Goal: Task Accomplishment & Management: Use online tool/utility

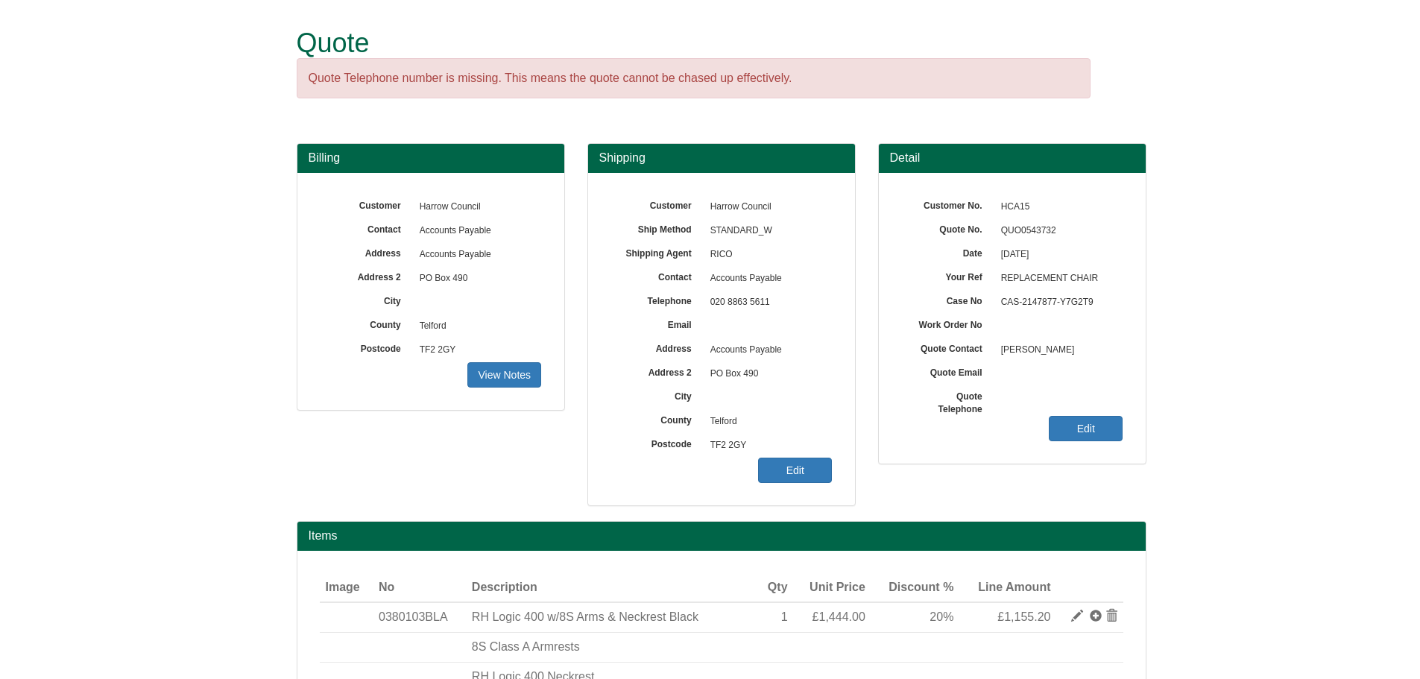
scroll to position [196, 0]
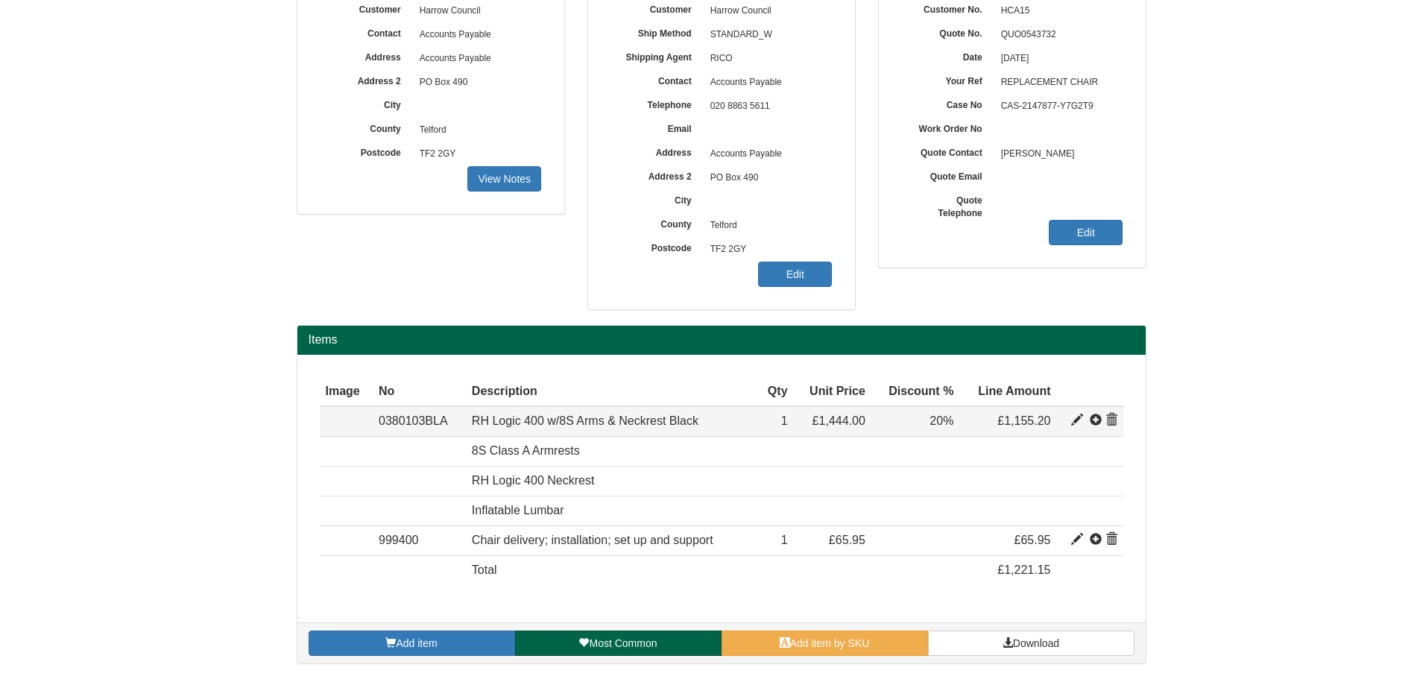
click at [1078, 419] on span at bounding box center [1077, 421] width 12 height 12
type input "RH Logic 400 w/8S Arms &amp; Neckrest Black"
type input "Gaja Black 60999"
type input "645.80"
type input "1444.00"
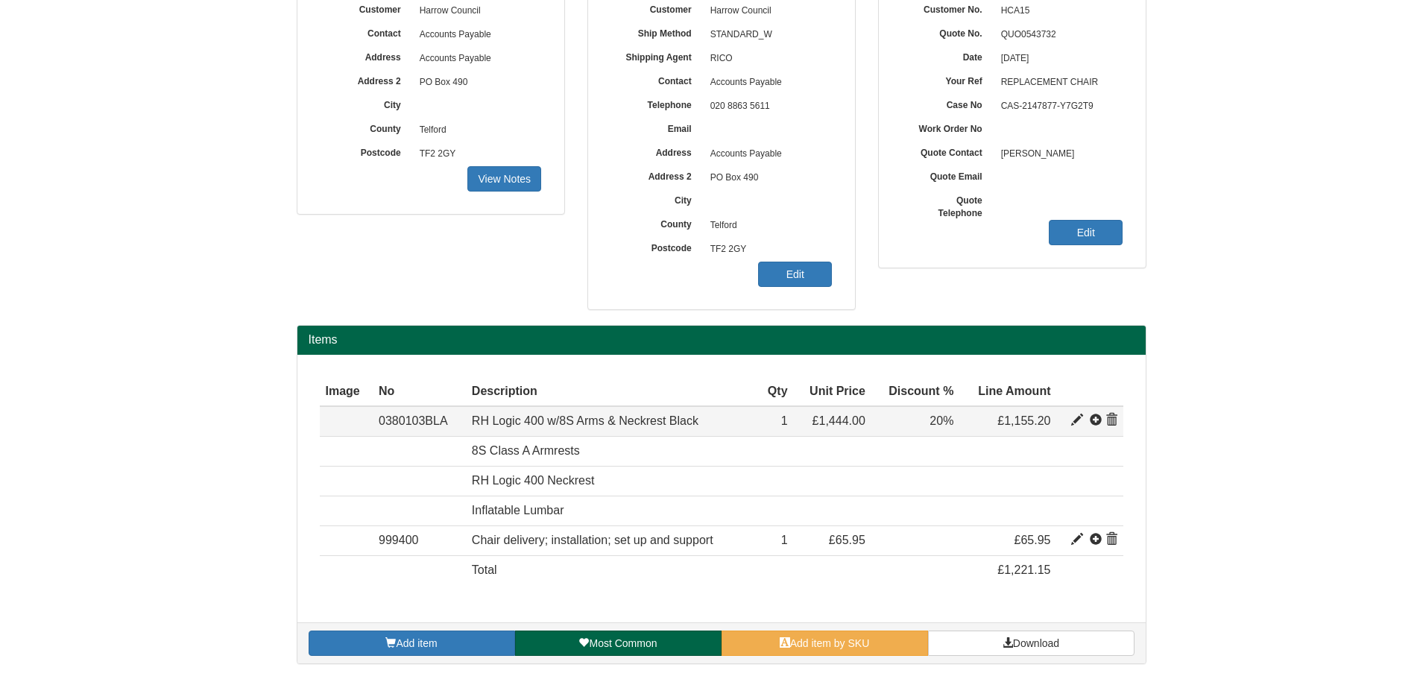
type input "1444.00"
type input "1"
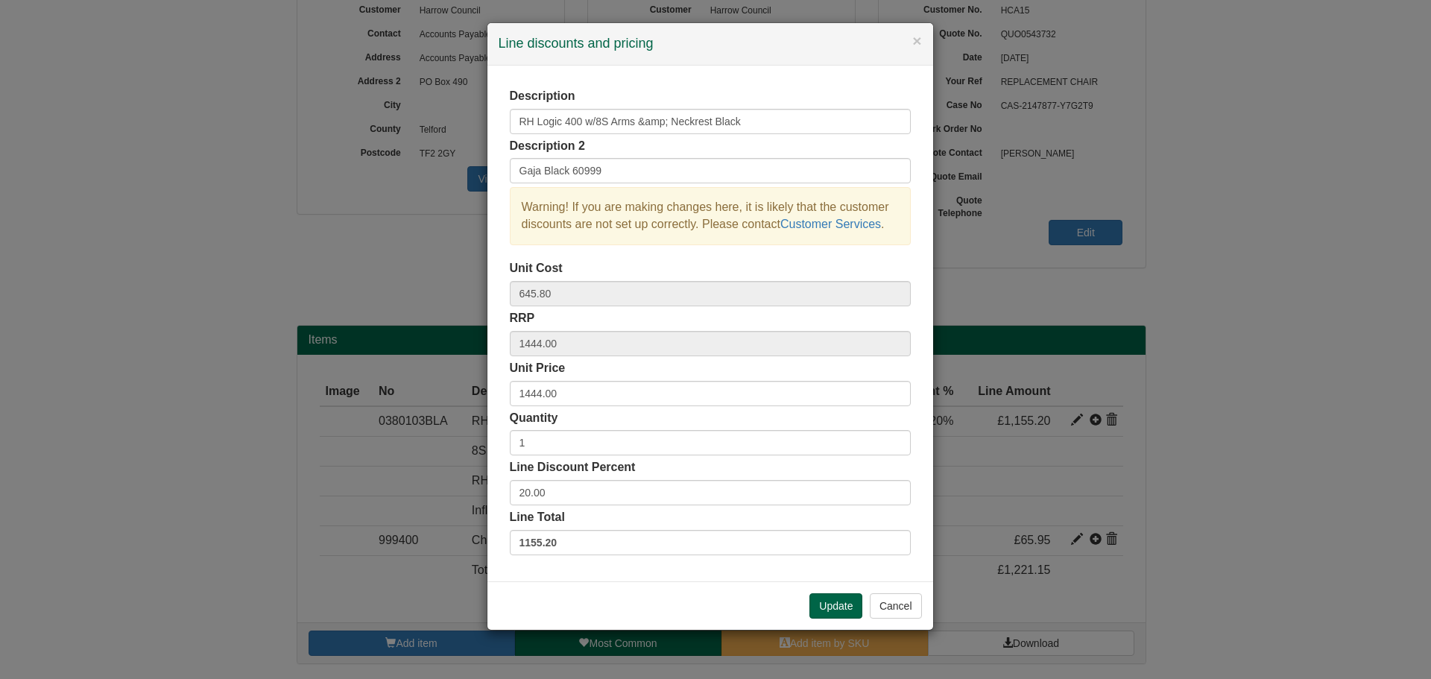
click at [1233, 417] on div "× Line discounts and pricing Description RH Logic 400 w/8S Arms &amp; Neckrest …" at bounding box center [715, 339] width 1431 height 679
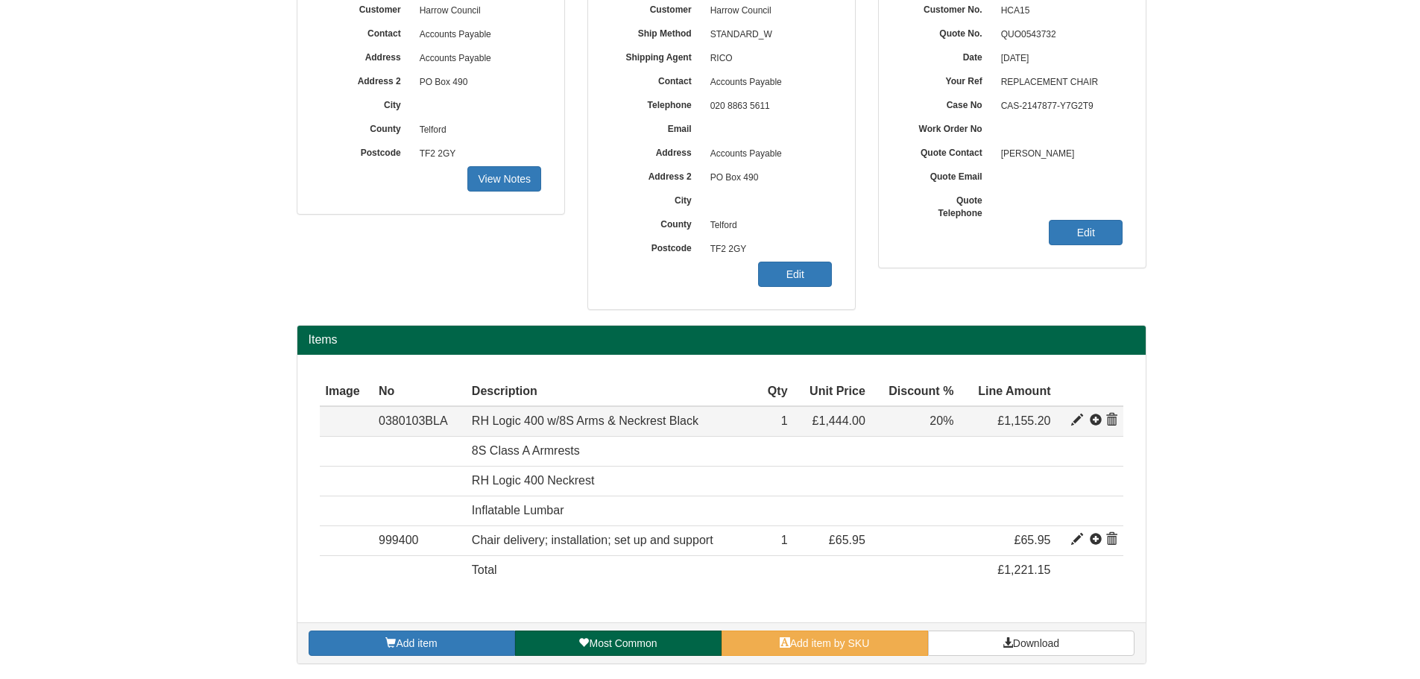
click at [1074, 418] on span at bounding box center [1077, 421] width 12 height 12
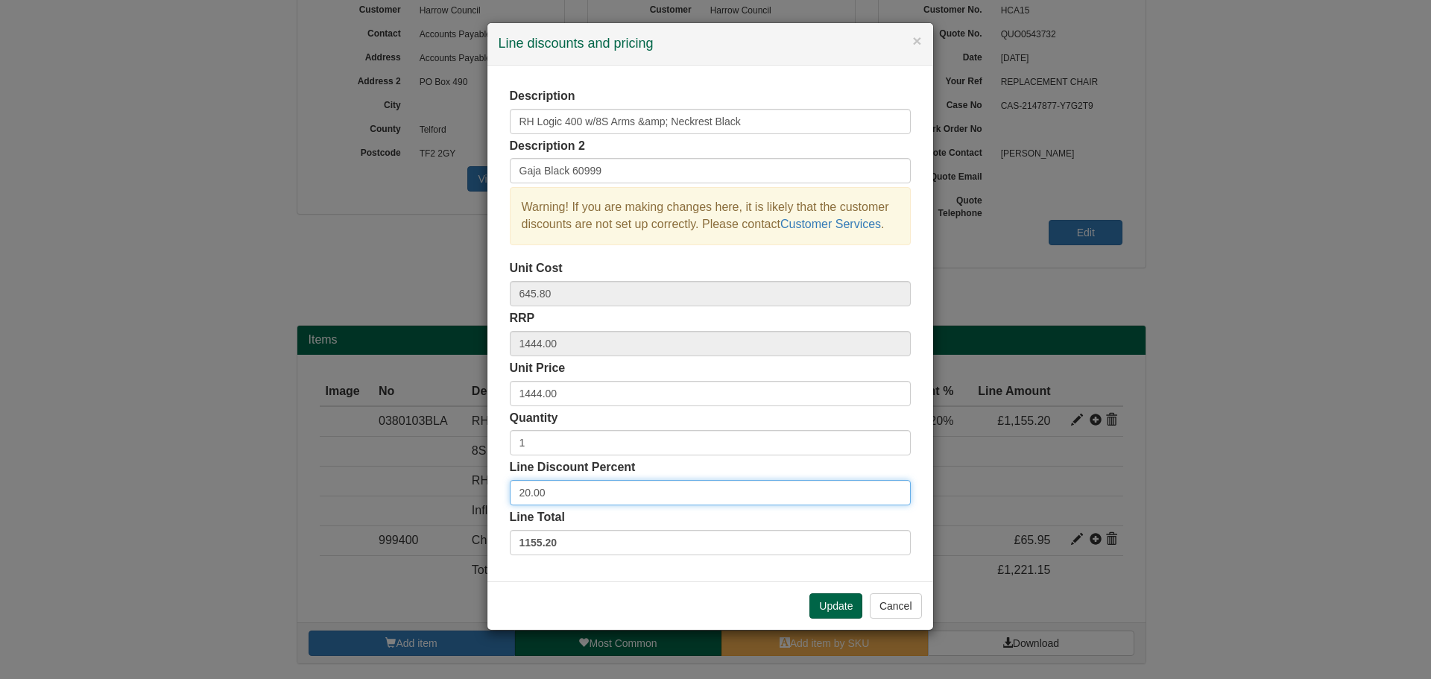
drag, startPoint x: 581, startPoint y: 494, endPoint x: 447, endPoint y: 494, distance: 134.9
click at [447, 494] on div "× Line discounts and pricing Description RH Logic 400 w/8S Arms &amp; Neckrest …" at bounding box center [715, 339] width 1431 height 679
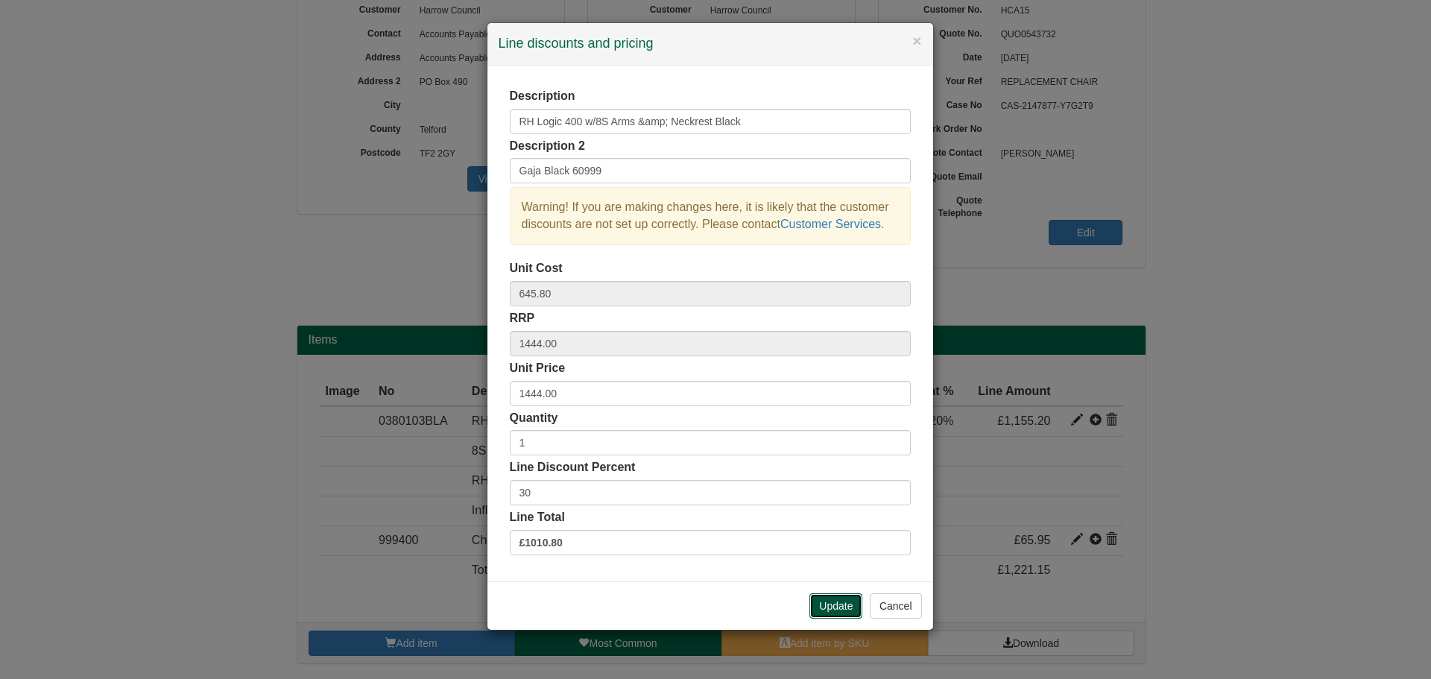
click at [844, 608] on button "Update" at bounding box center [836, 605] width 53 height 25
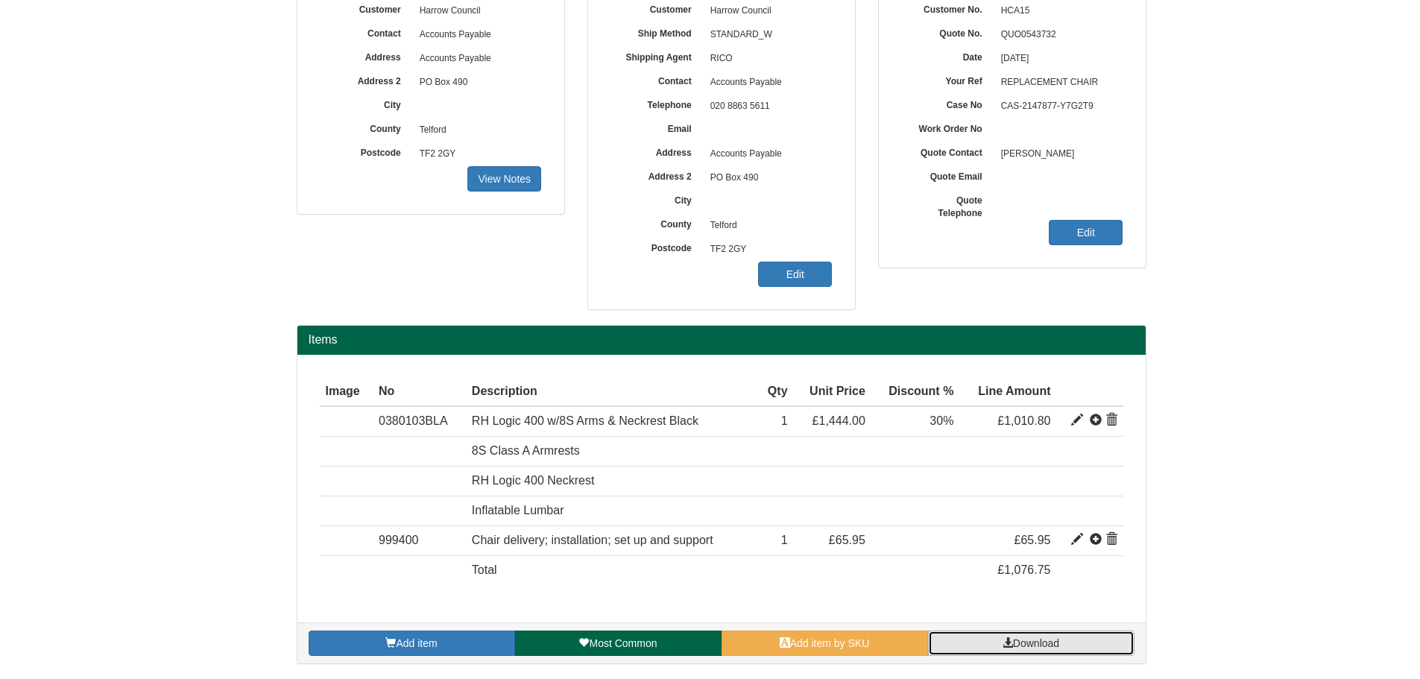
click at [1053, 636] on link "Download" at bounding box center [1031, 643] width 207 height 25
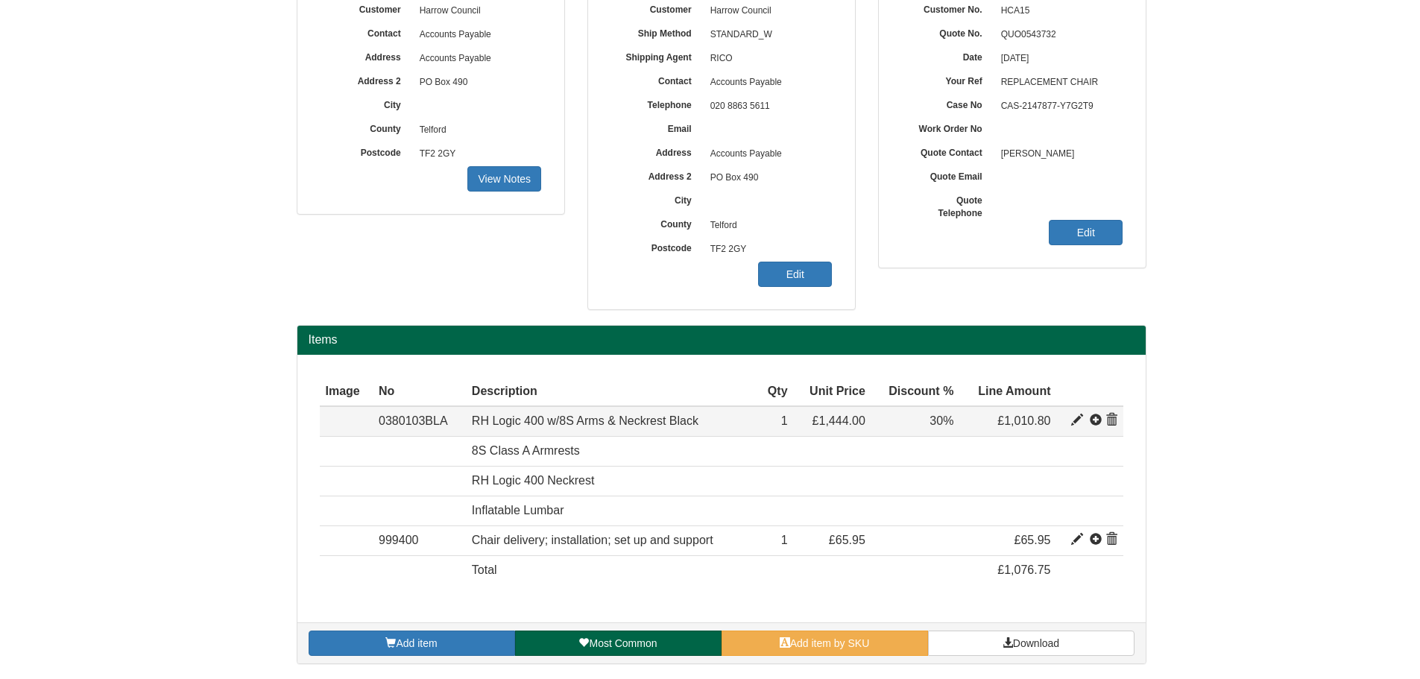
click at [1078, 417] on span at bounding box center [1077, 421] width 12 height 12
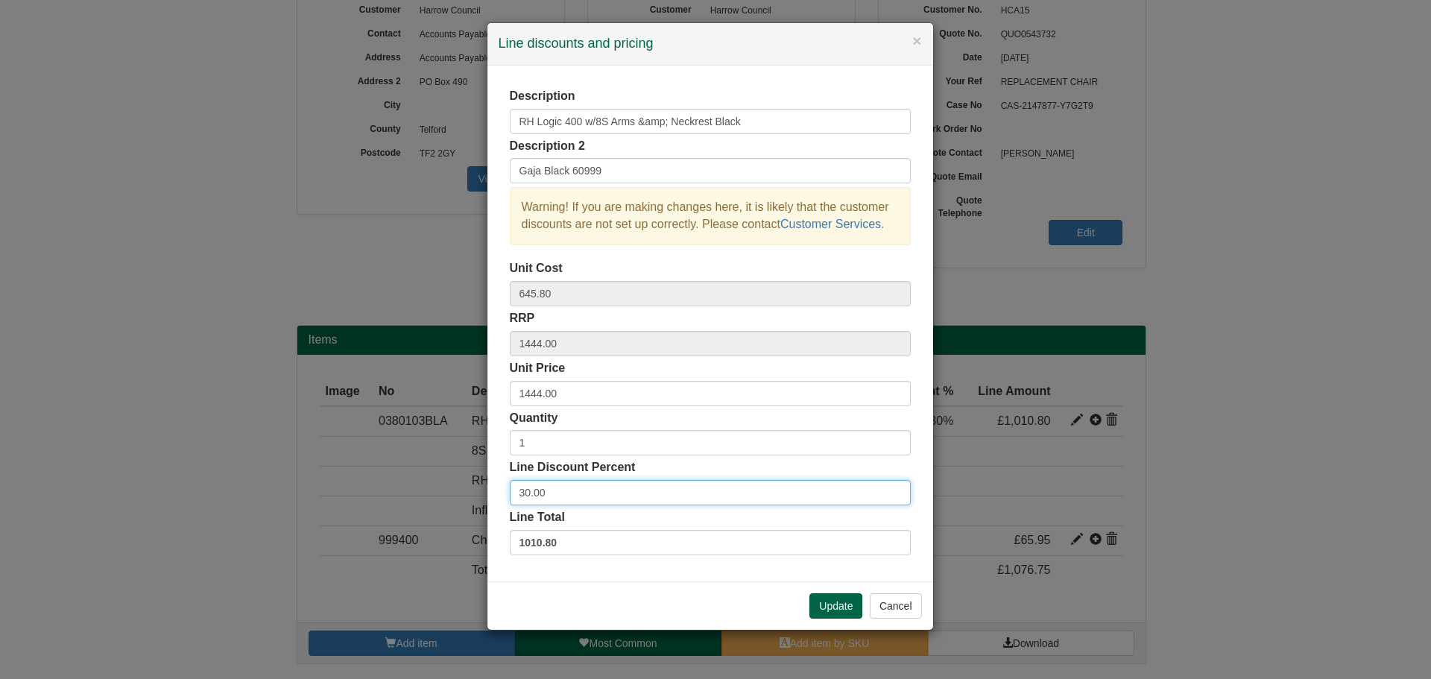
drag, startPoint x: 562, startPoint y: 488, endPoint x: 493, endPoint y: 491, distance: 69.4
click at [493, 491] on div "Description RH Logic 400 w/8S Arms &amp; Neckrest Black Description 2 Gaja Blac…" at bounding box center [711, 324] width 446 height 516
click at [830, 614] on button "Update" at bounding box center [836, 605] width 53 height 25
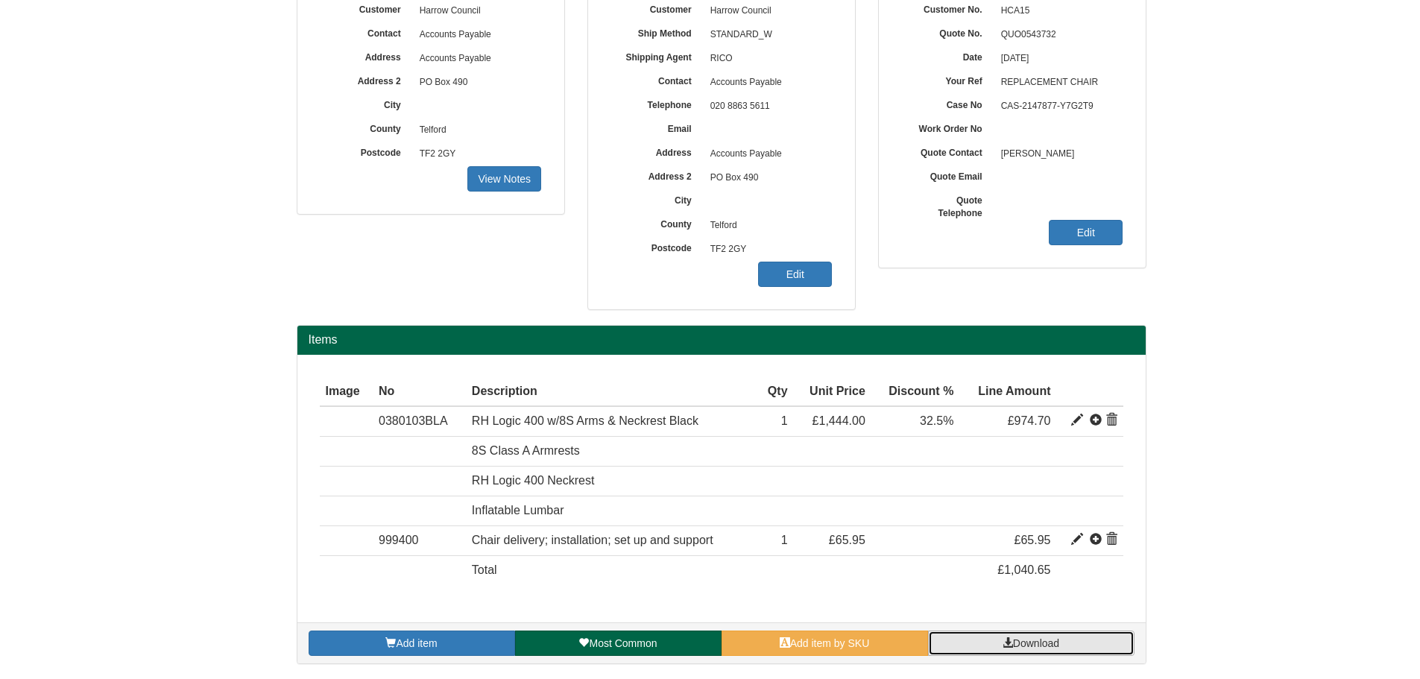
click at [1036, 641] on span "Download" at bounding box center [1036, 643] width 46 height 12
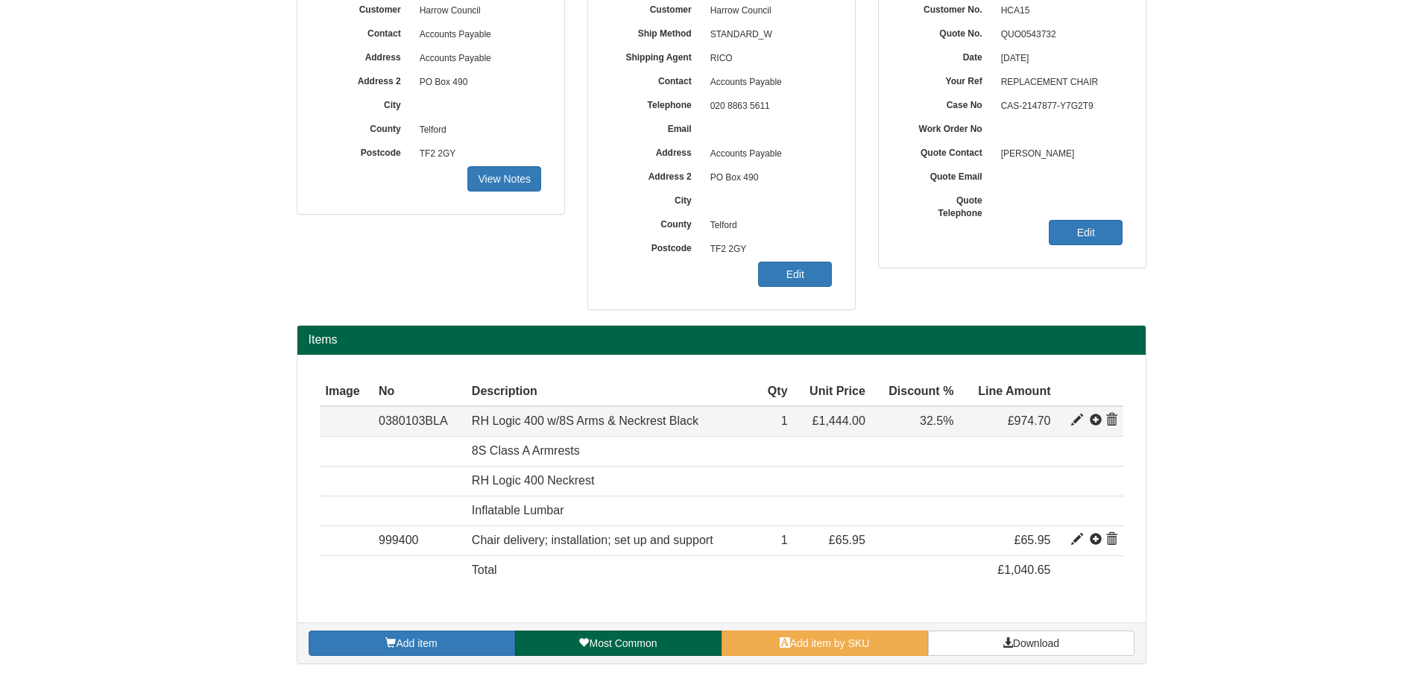
click at [1075, 415] on span at bounding box center [1077, 421] width 12 height 12
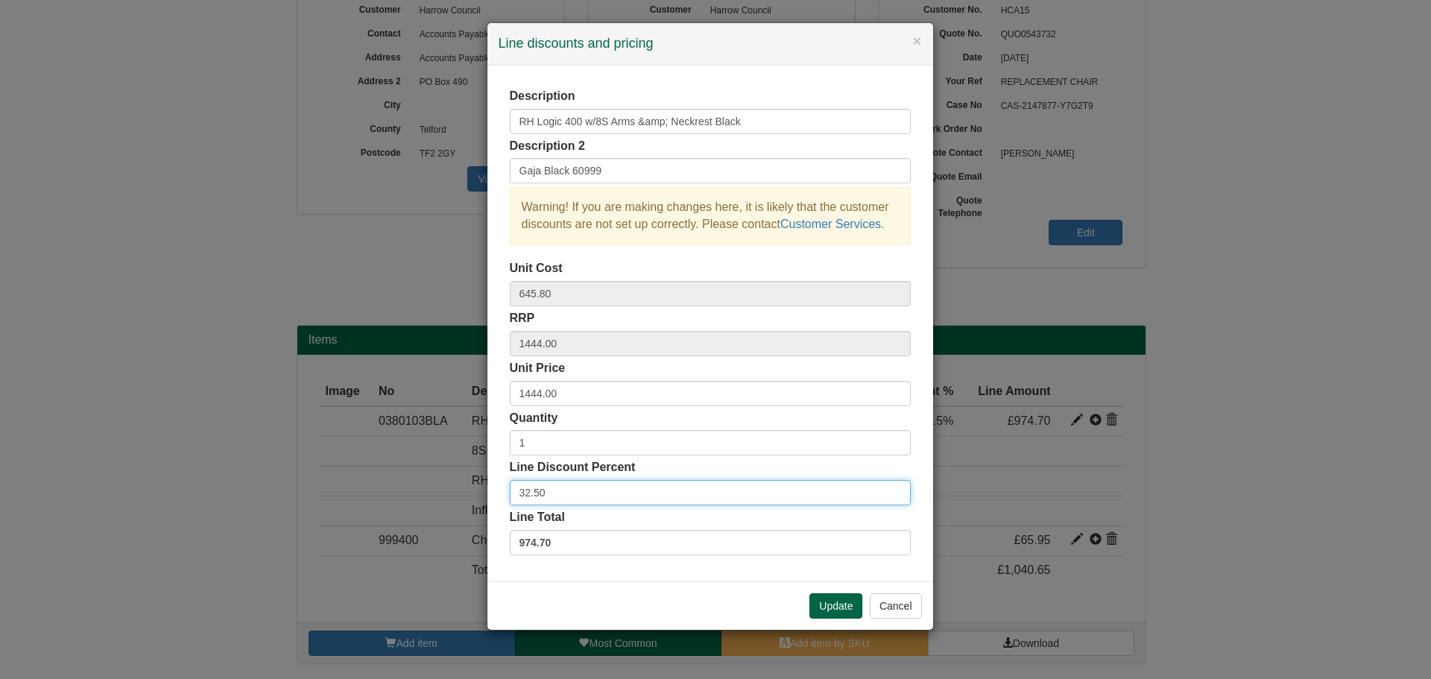
drag, startPoint x: 567, startPoint y: 498, endPoint x: 477, endPoint y: 492, distance: 90.4
click at [477, 492] on div "× Line discounts and pricing Description RH Logic 400 w/8S Arms &amp; Neckrest …" at bounding box center [715, 339] width 1431 height 679
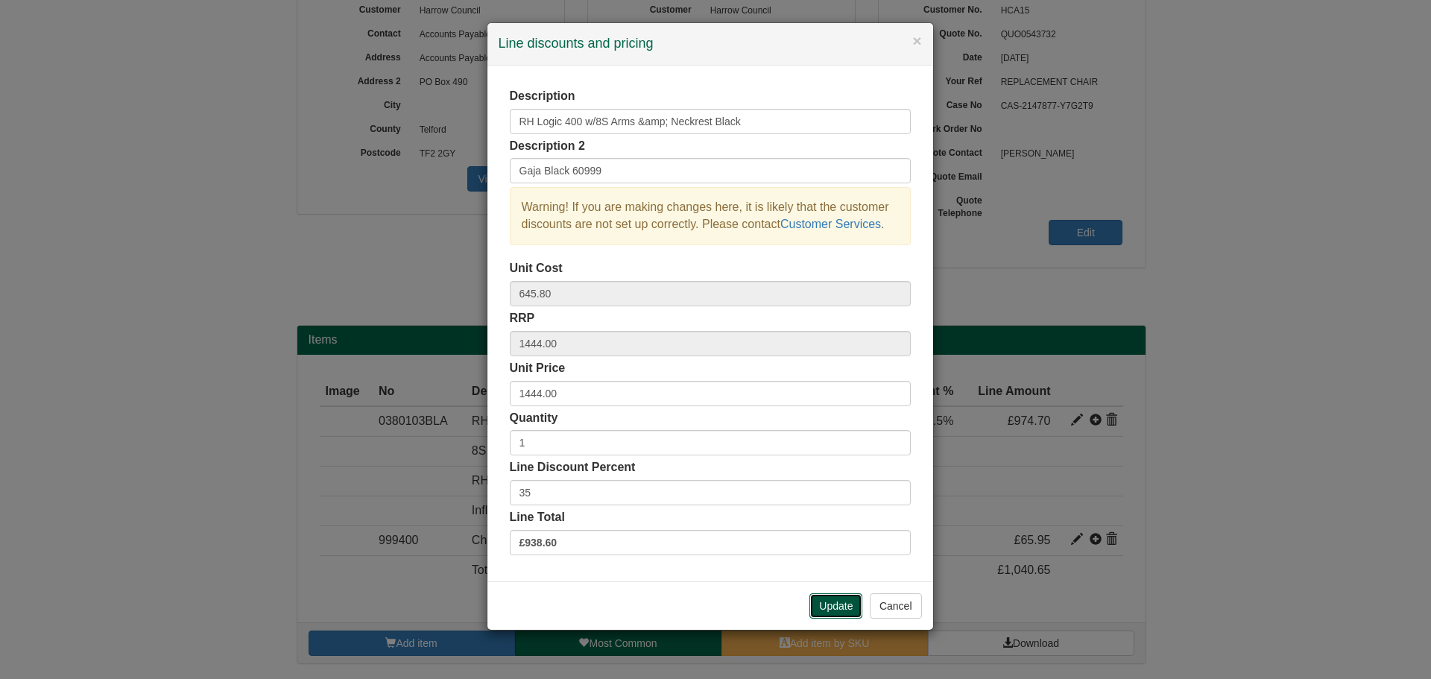
click at [839, 608] on button "Update" at bounding box center [836, 605] width 53 height 25
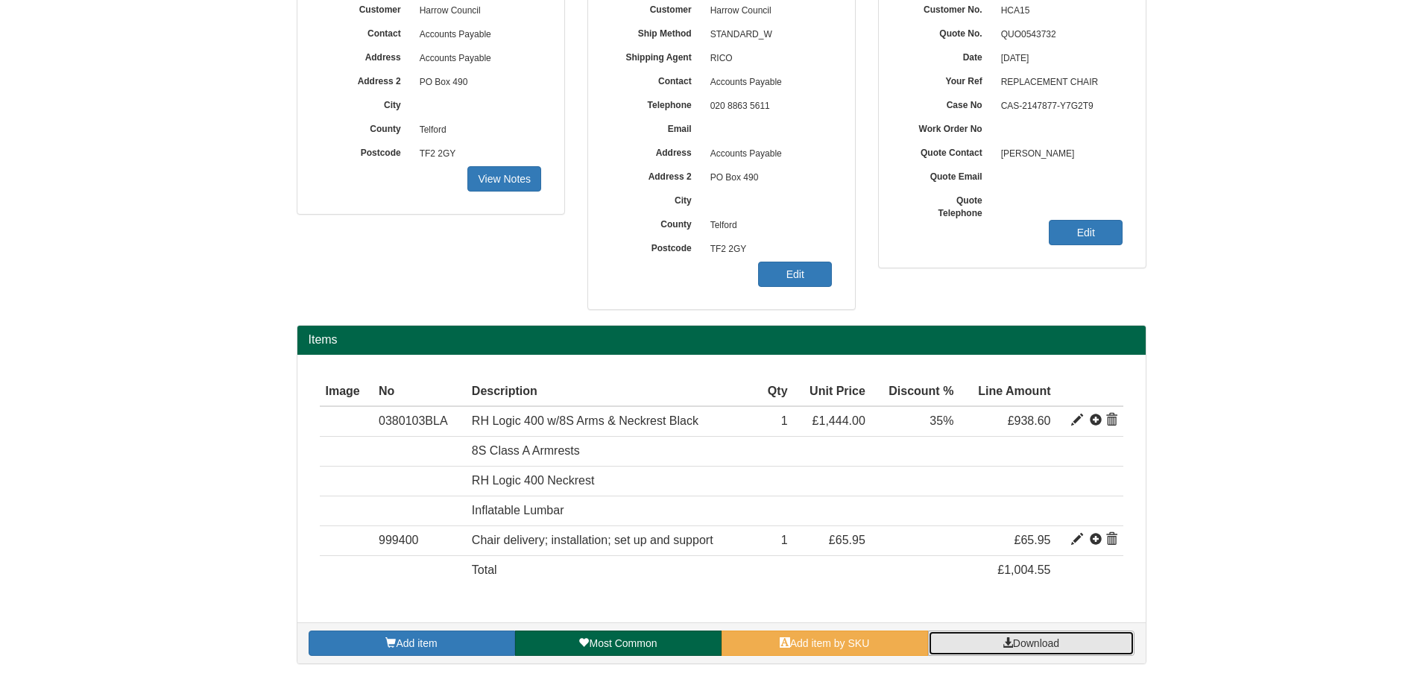
click at [1092, 649] on link "Download" at bounding box center [1031, 643] width 207 height 25
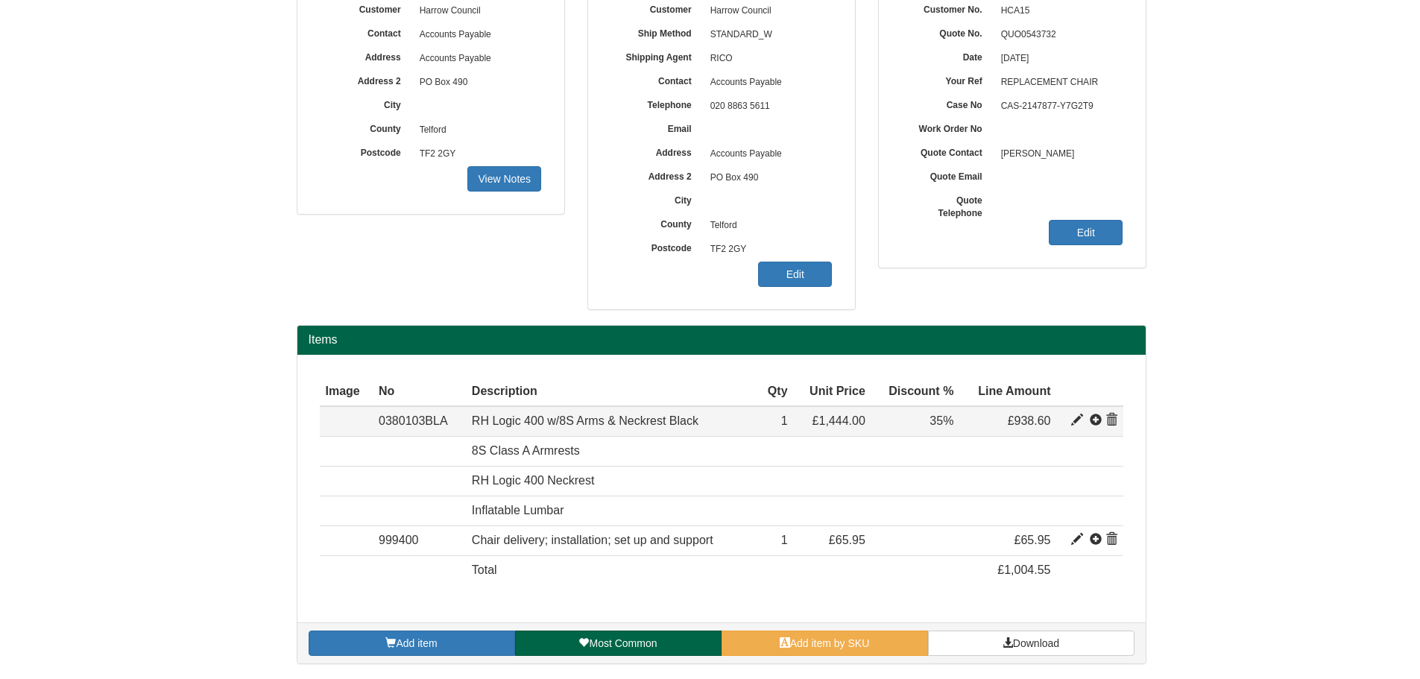
click at [1072, 423] on span at bounding box center [1077, 421] width 12 height 12
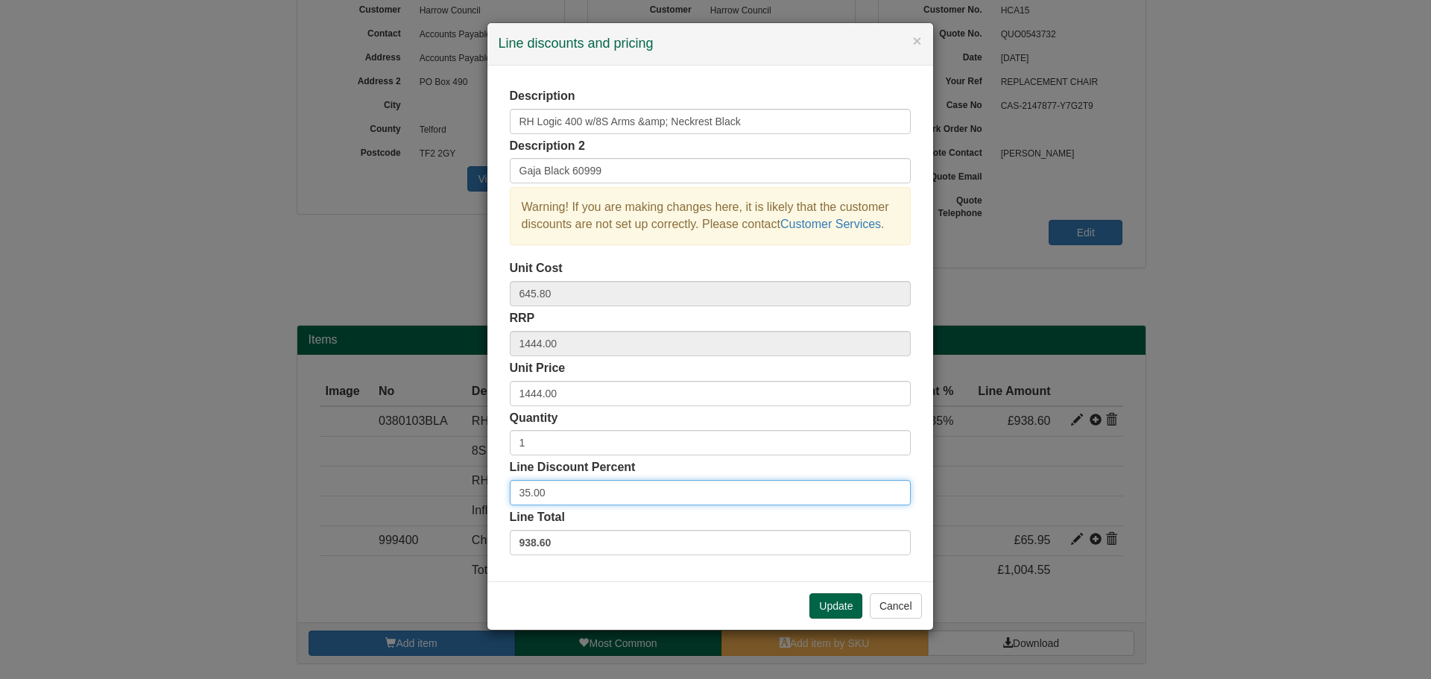
drag, startPoint x: 557, startPoint y: 494, endPoint x: 491, endPoint y: 492, distance: 65.6
click at [491, 492] on div "Description RH Logic 400 w/8S Arms &amp; Neckrest Black Description 2 Gaja Blac…" at bounding box center [711, 324] width 446 height 516
click at [833, 612] on button "Update" at bounding box center [836, 605] width 53 height 25
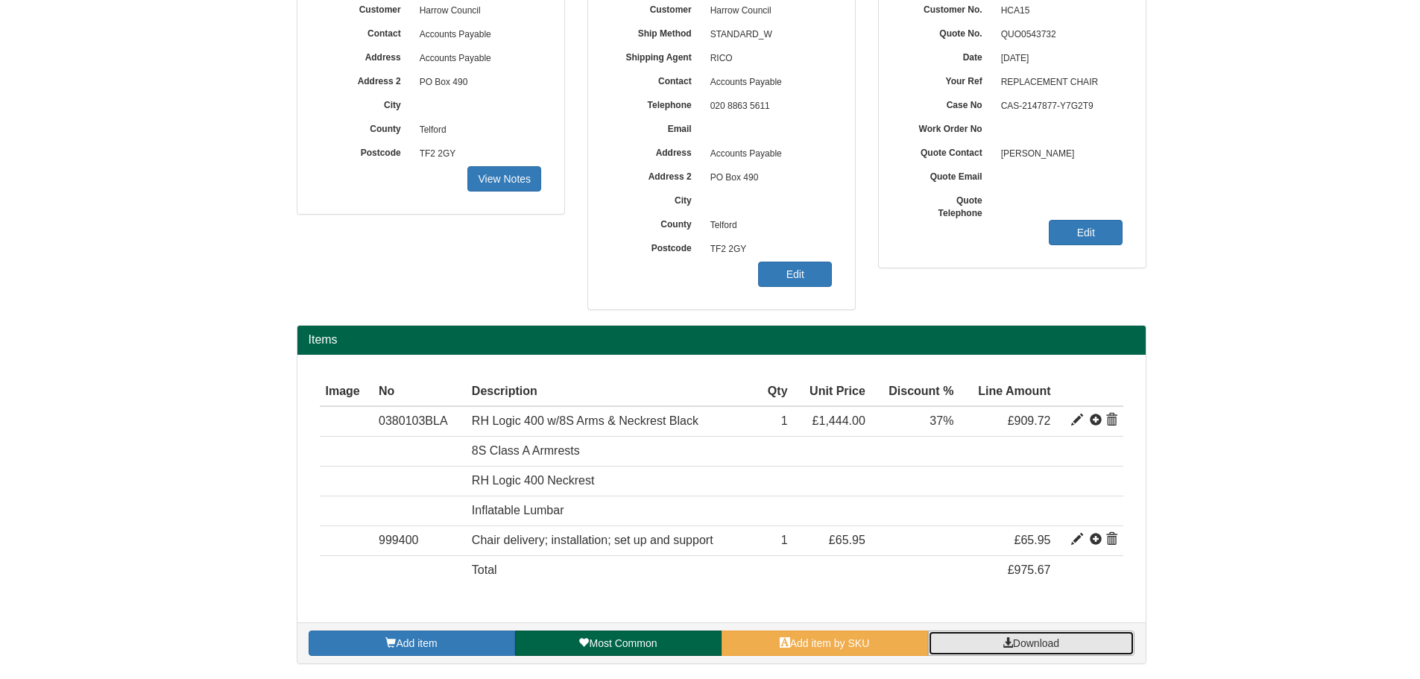
click at [1013, 639] on span "Download" at bounding box center [1036, 643] width 46 height 12
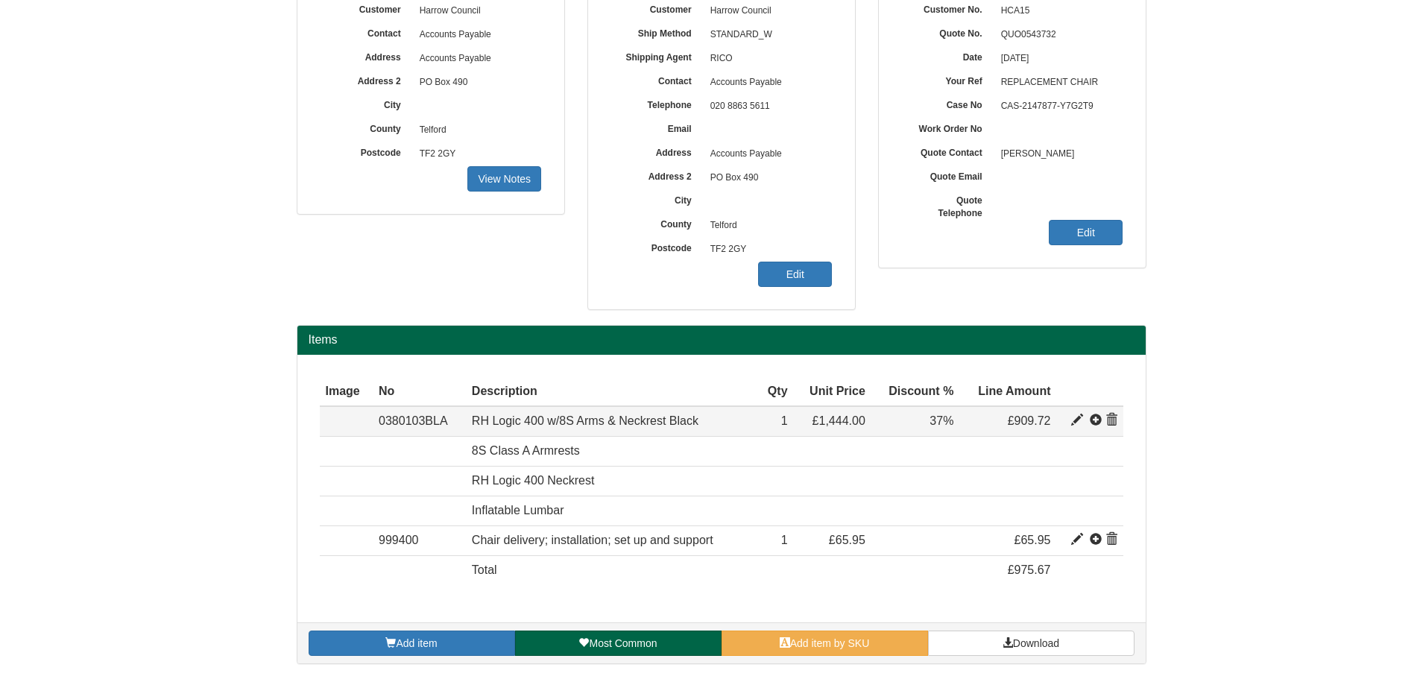
click at [1077, 416] on span at bounding box center [1077, 421] width 12 height 12
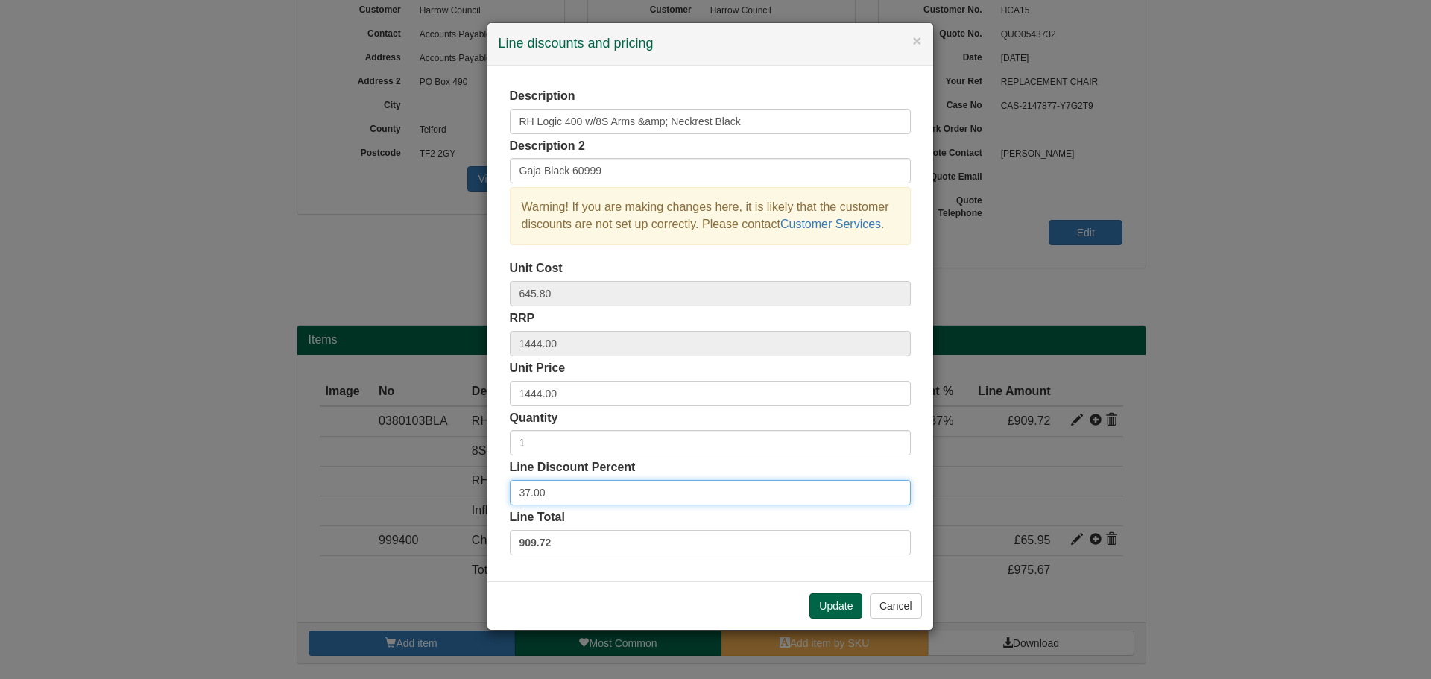
drag, startPoint x: 564, startPoint y: 497, endPoint x: 468, endPoint y: 489, distance: 96.5
click at [468, 489] on div "× Line discounts and pricing Description RH Logic 400 w/8S Arms &amp; Neckrest …" at bounding box center [715, 339] width 1431 height 679
type input "4"
type input "39"
click at [842, 602] on button "Update" at bounding box center [836, 605] width 53 height 25
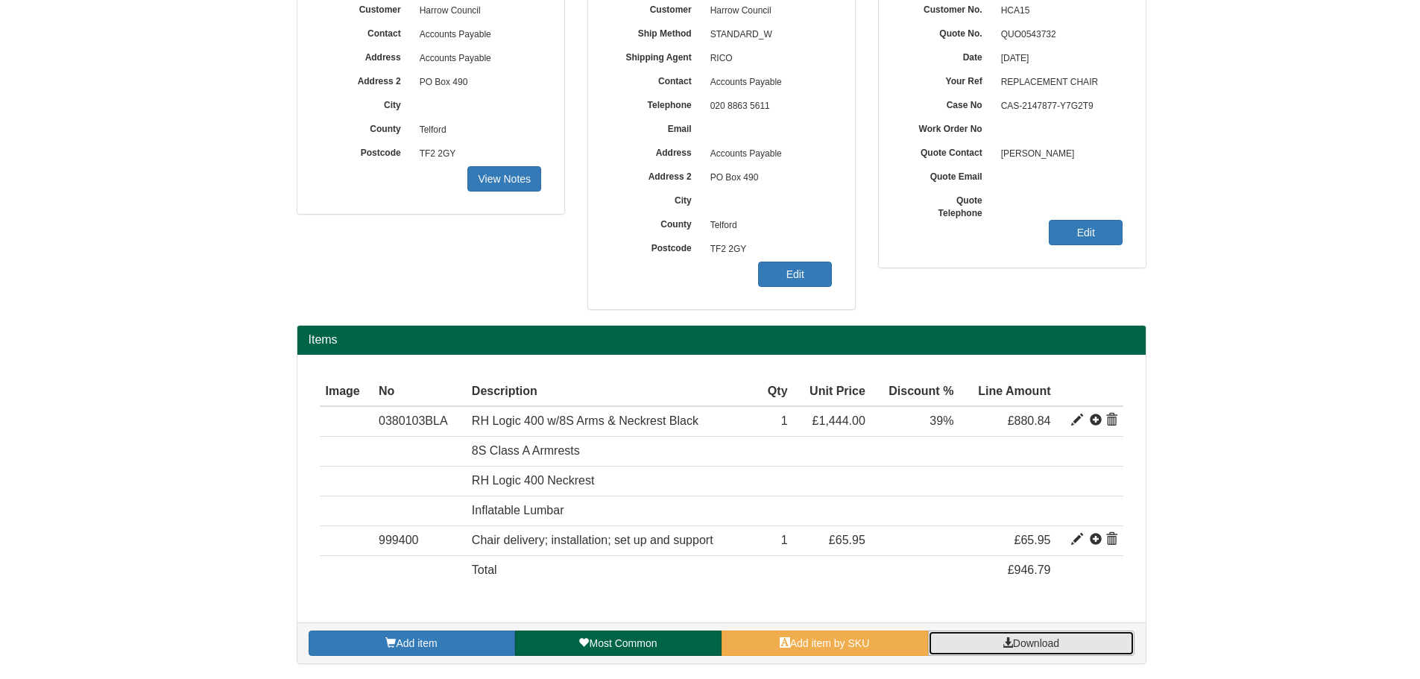
click at [1013, 649] on span "Download" at bounding box center [1036, 643] width 46 height 12
